Goal: Navigation & Orientation: Understand site structure

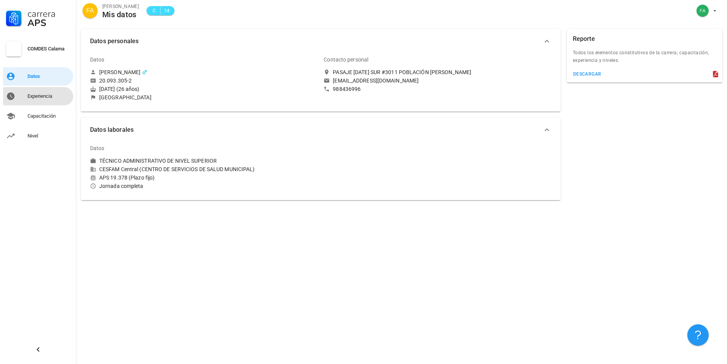
click at [60, 96] on div "Experiencia" at bounding box center [48, 96] width 43 height 6
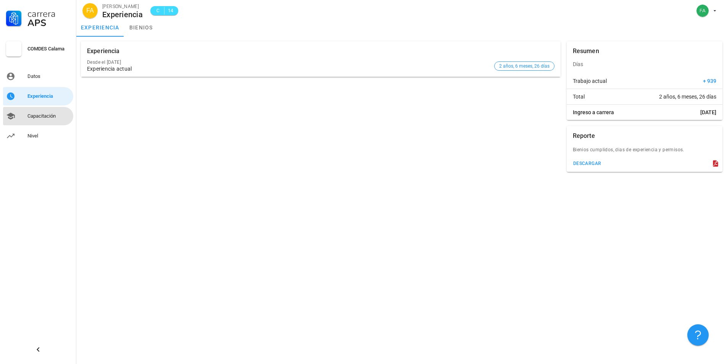
click at [41, 116] on div "Capacitación" at bounding box center [48, 116] width 43 height 6
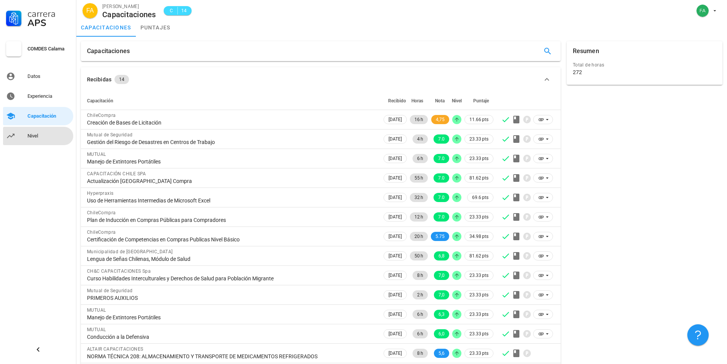
click at [51, 136] on div "Nivel" at bounding box center [48, 136] width 43 height 6
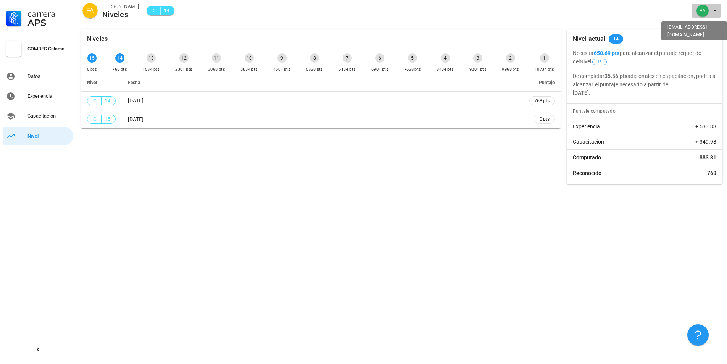
click at [717, 11] on icon "button" at bounding box center [715, 11] width 6 height 6
click at [704, 31] on div "Salir" at bounding box center [710, 29] width 12 height 15
